Goal: Information Seeking & Learning: Learn about a topic

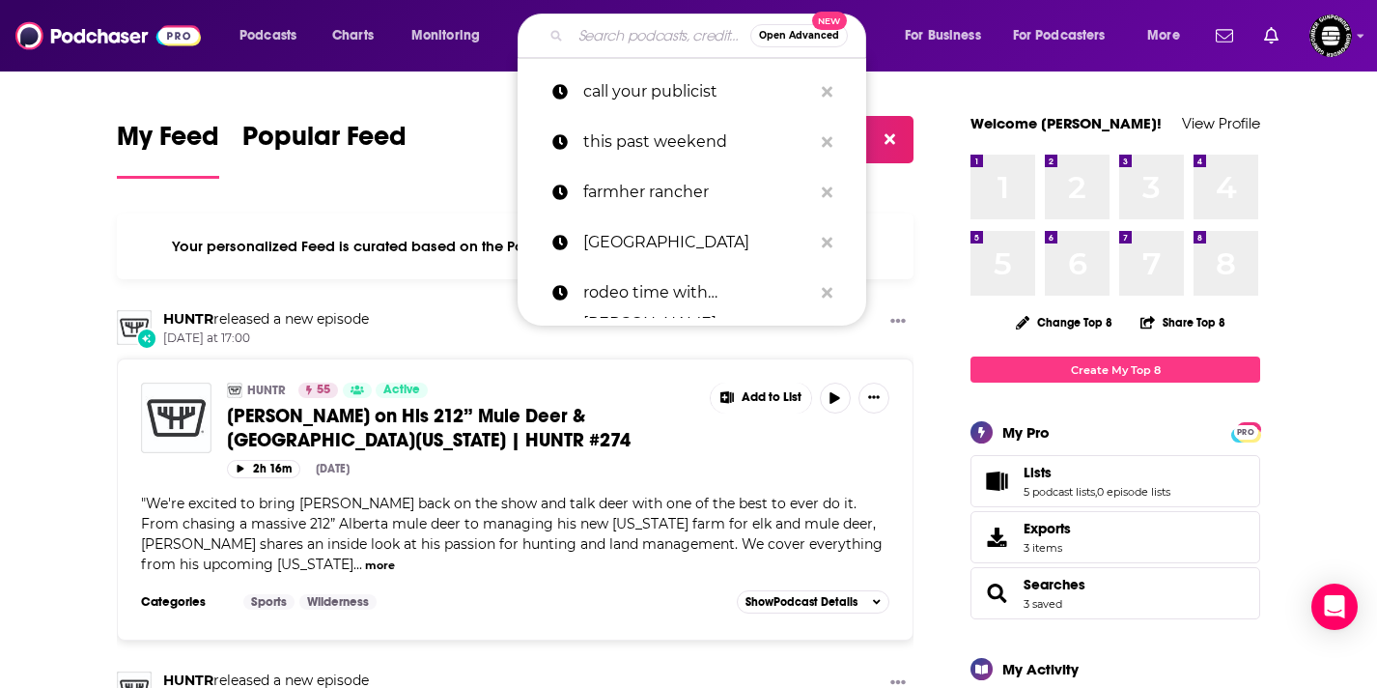
click at [653, 45] on input "Search podcasts, credits, & more..." at bounding box center [661, 35] width 180 height 31
paste input "The Fishing Professor [PERSON_NAME]"
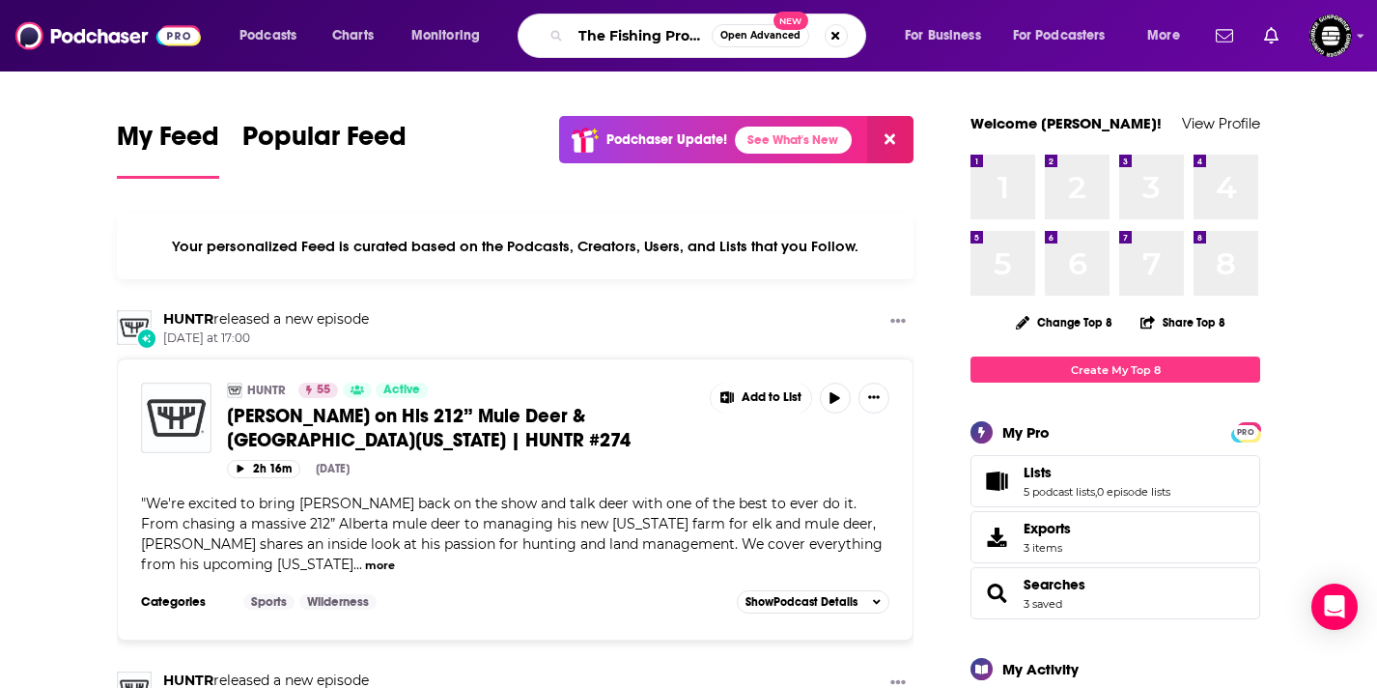
scroll to position [0, 97]
type input "The Fishing Professor [PERSON_NAME]"
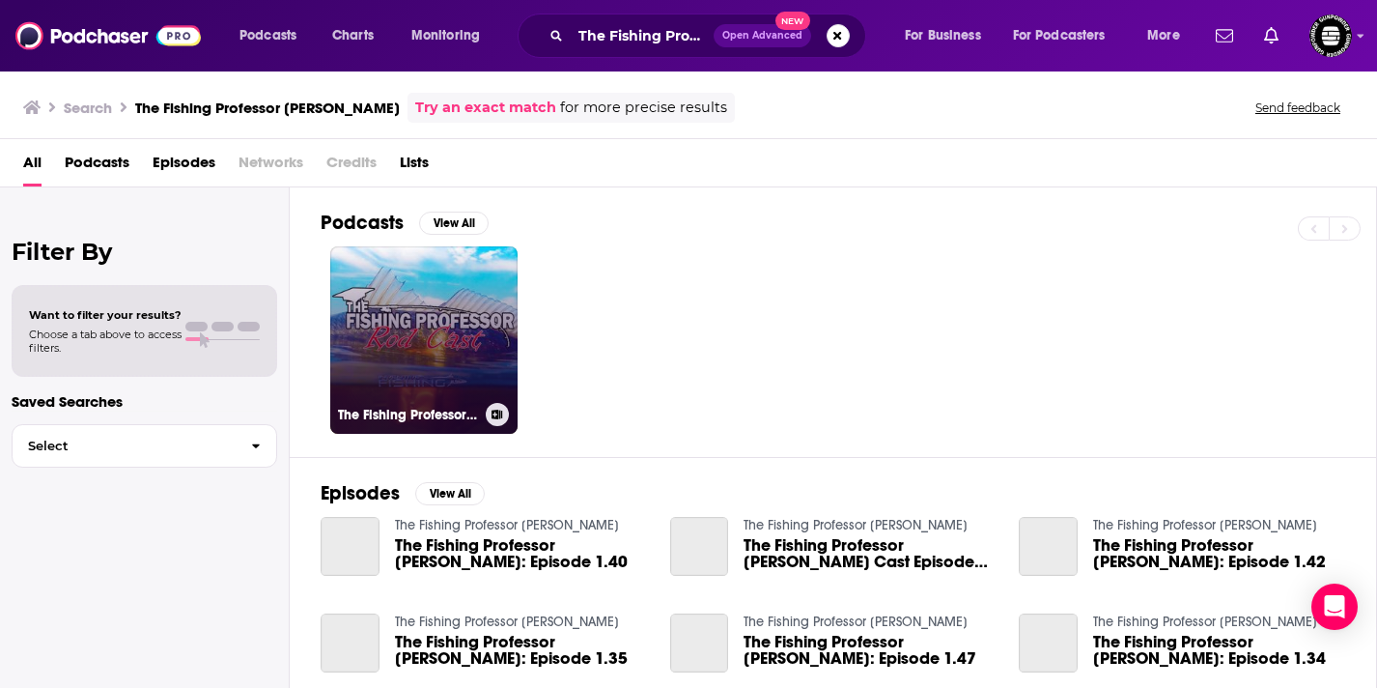
click at [399, 325] on link "The Fishing Professor [PERSON_NAME]" at bounding box center [423, 339] width 187 height 187
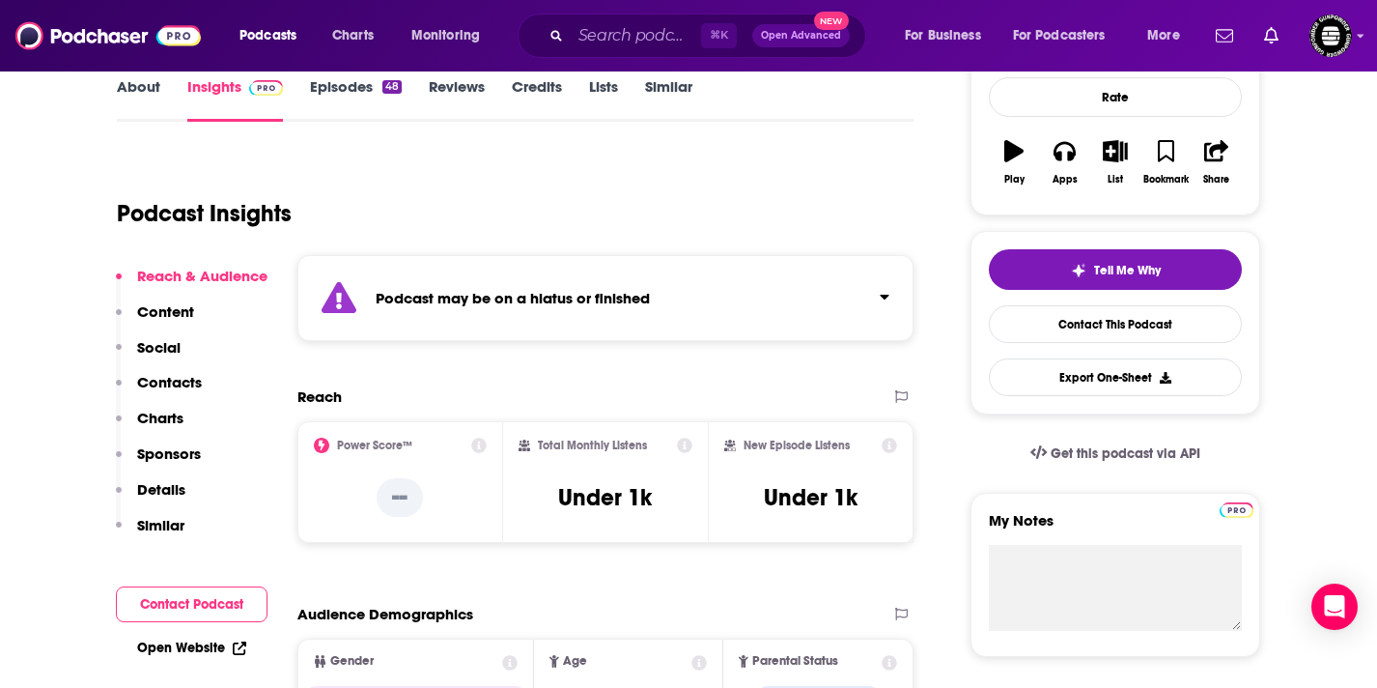
scroll to position [295, 0]
